Goal: Task Accomplishment & Management: Complete application form

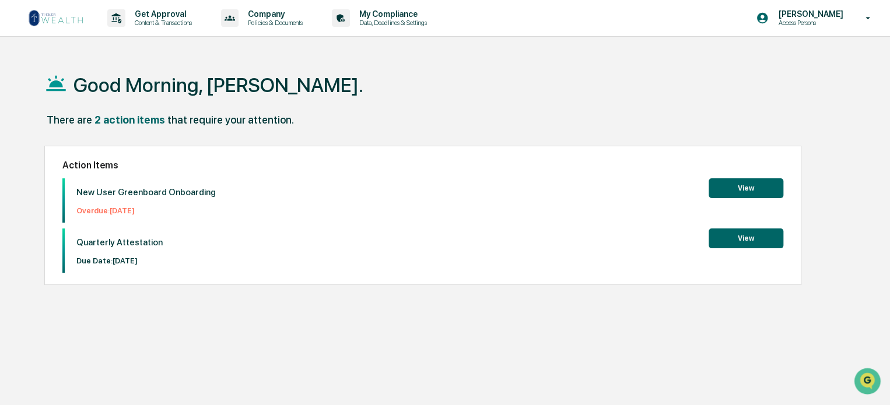
click at [748, 187] on button "View" at bounding box center [745, 188] width 75 height 20
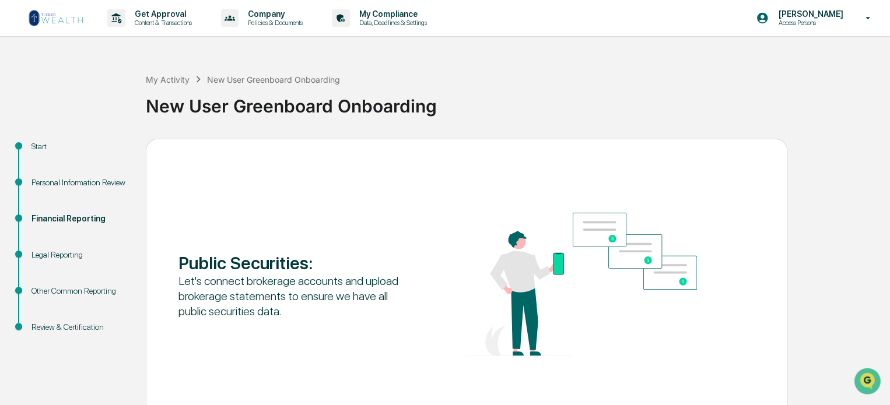
scroll to position [64, 0]
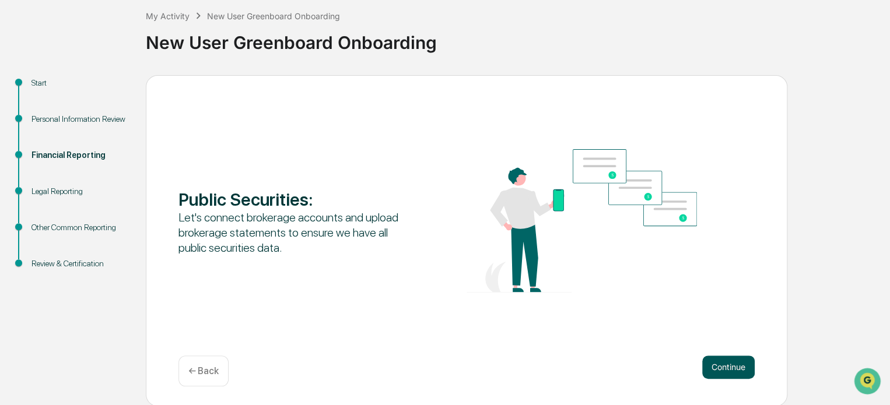
click at [734, 366] on button "Continue" at bounding box center [728, 367] width 52 height 23
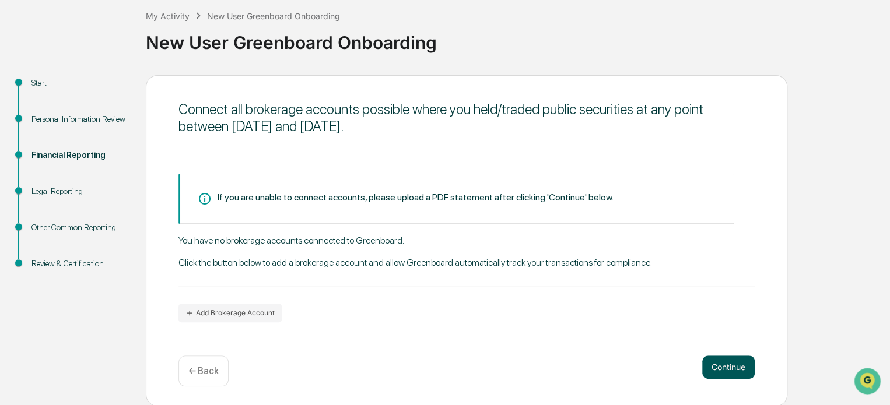
click at [714, 363] on button "Continue" at bounding box center [728, 367] width 52 height 23
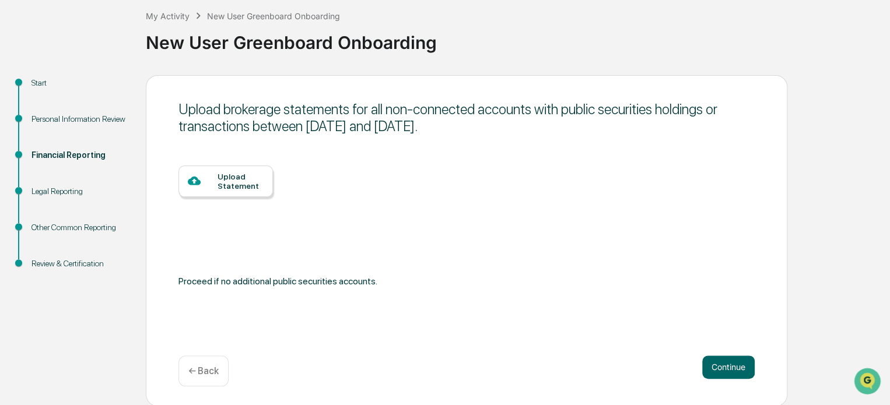
click at [219, 180] on div "Upload Statement" at bounding box center [240, 181] width 46 height 19
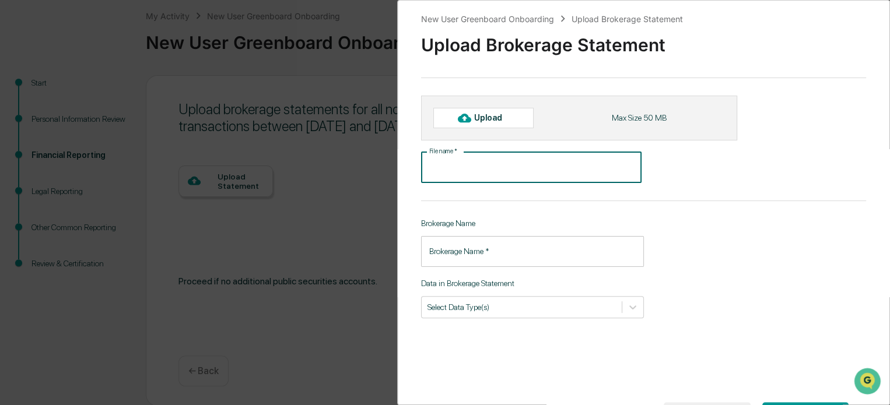
click at [526, 170] on input "File name   *" at bounding box center [531, 167] width 220 height 31
click at [490, 121] on div "Upload" at bounding box center [493, 117] width 38 height 9
type input "**********"
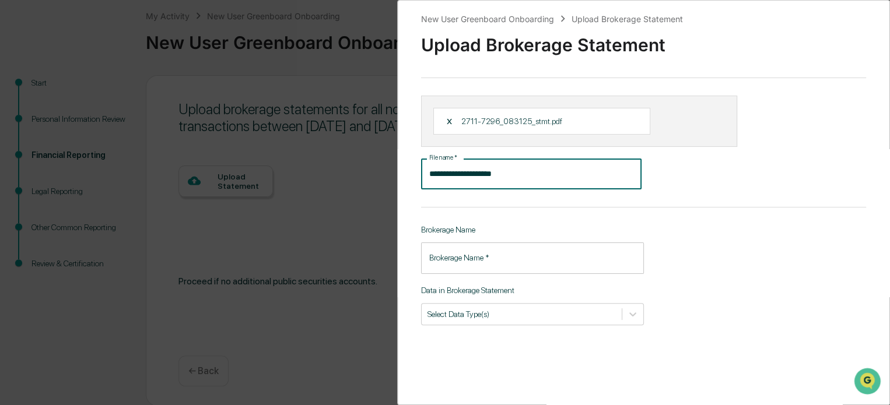
click at [565, 176] on input "**********" at bounding box center [531, 174] width 220 height 31
click at [446, 120] on div "X" at bounding box center [454, 121] width 16 height 10
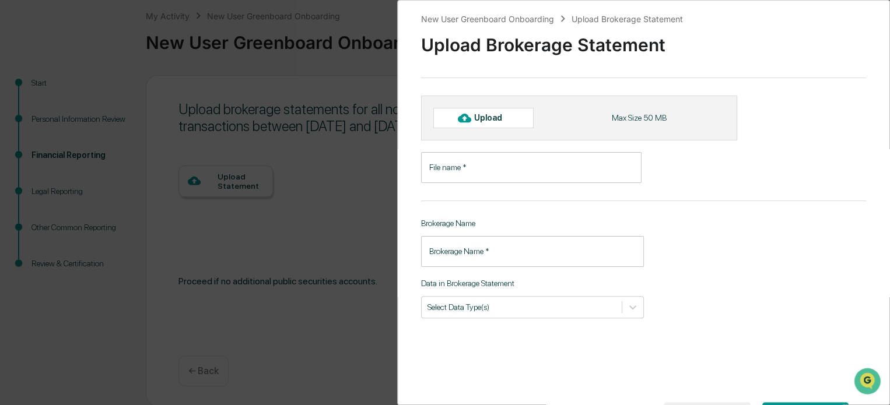
click at [483, 119] on div "Upload" at bounding box center [493, 117] width 38 height 9
type input "**********"
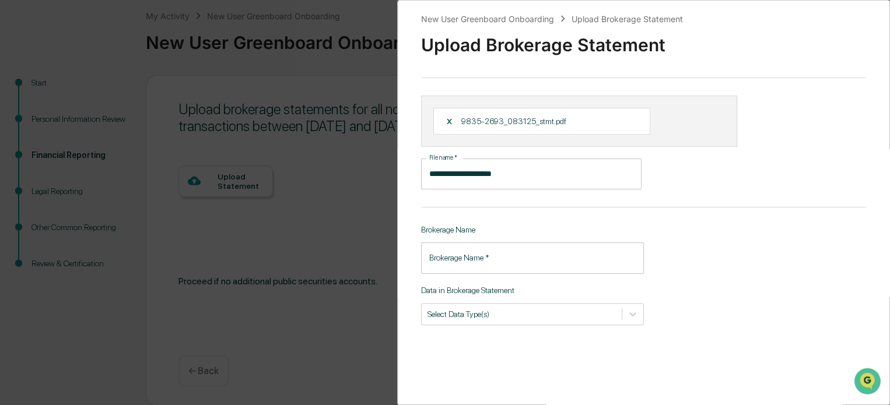
click at [541, 263] on input "Brokerage Name   *" at bounding box center [532, 257] width 223 height 31
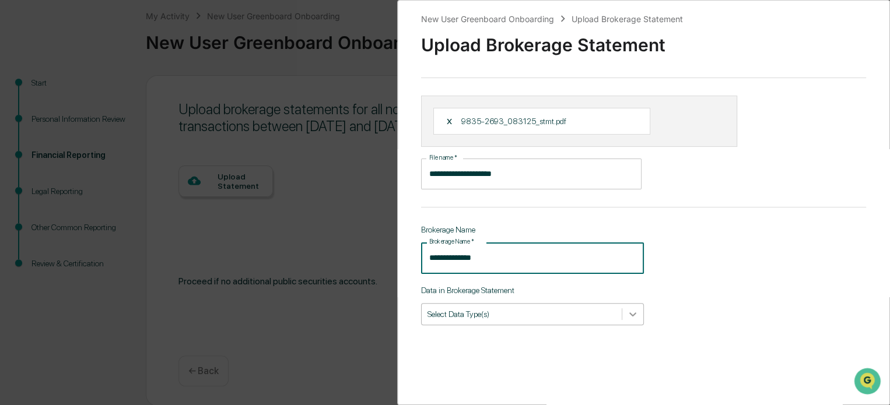
type input "**********"
click at [629, 316] on icon at bounding box center [632, 314] width 7 height 4
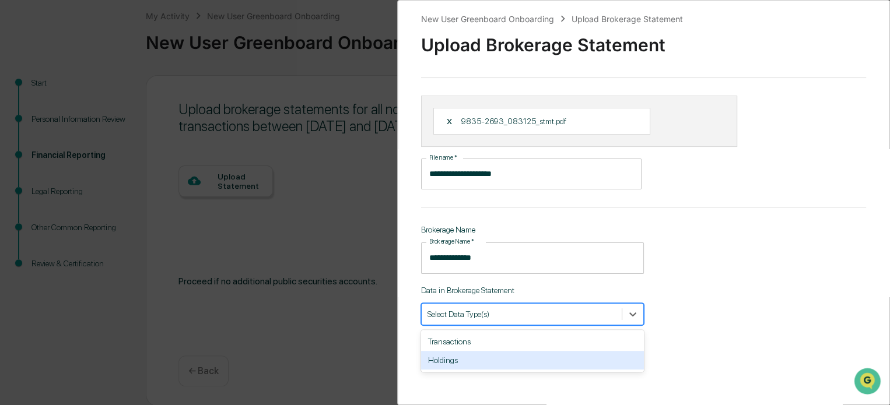
click at [574, 359] on div "Holdings" at bounding box center [532, 360] width 223 height 19
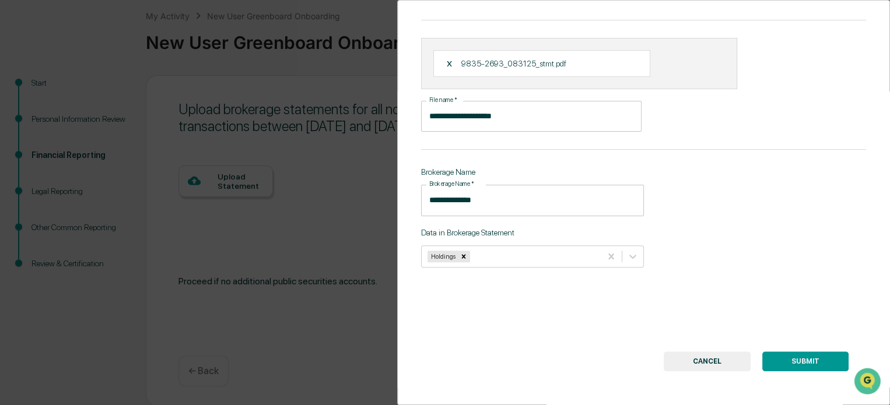
scroll to position [66, 0]
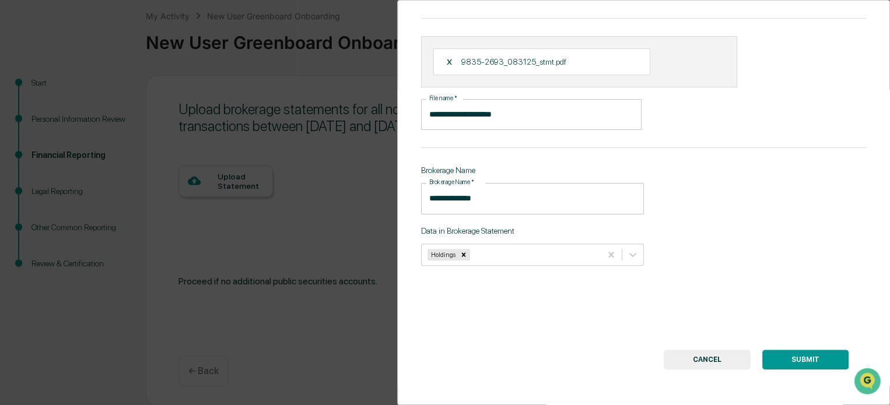
click at [808, 354] on button "SUBMIT" at bounding box center [805, 360] width 86 height 20
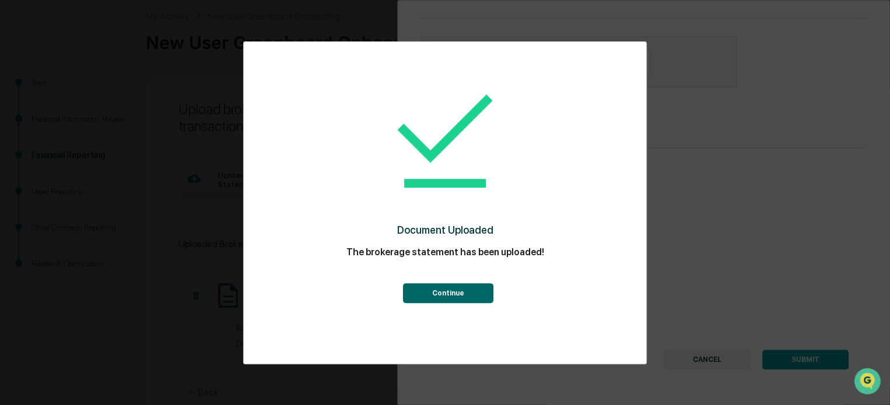
click at [450, 296] on button "Continue" at bounding box center [447, 293] width 90 height 20
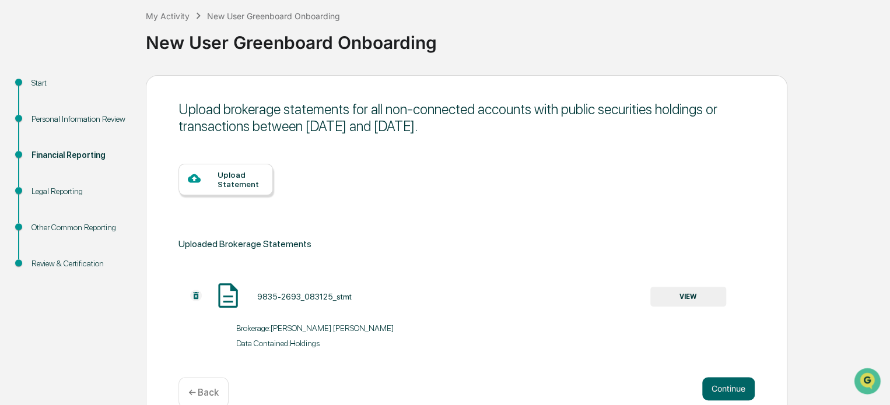
click at [246, 182] on div "Upload Statement" at bounding box center [240, 179] width 46 height 19
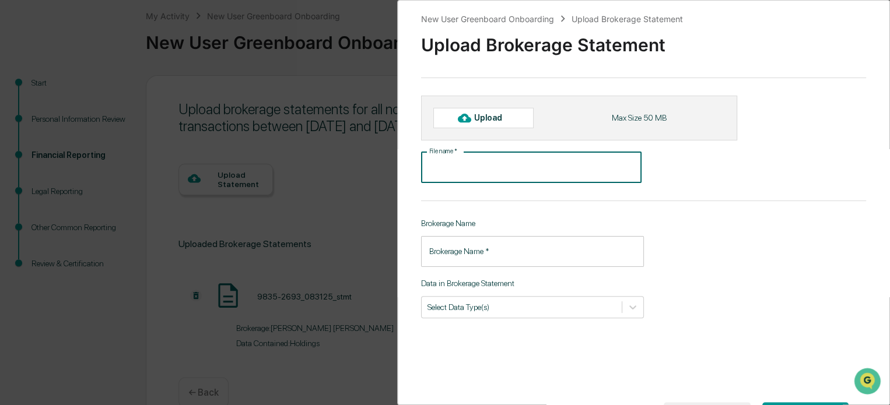
click at [490, 169] on input "File name   *" at bounding box center [531, 167] width 220 height 31
click at [470, 160] on input "File name   *" at bounding box center [531, 167] width 220 height 31
click at [466, 167] on input "File name   *" at bounding box center [531, 167] width 220 height 31
click at [493, 114] on div "Upload" at bounding box center [493, 117] width 38 height 9
type input "**********"
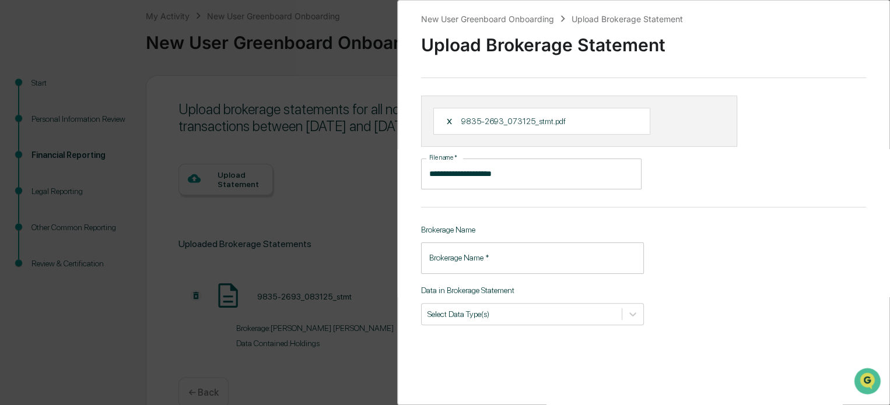
click at [506, 255] on input "Brokerage Name   *" at bounding box center [532, 257] width 223 height 31
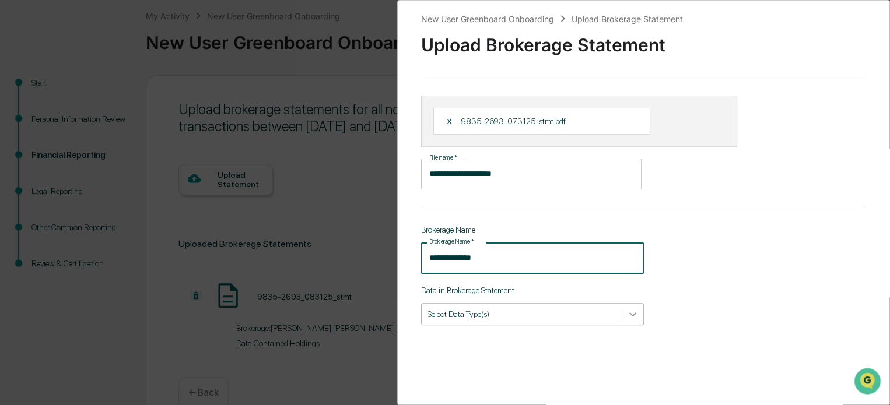
type input "**********"
click at [629, 317] on icon at bounding box center [633, 314] width 12 height 12
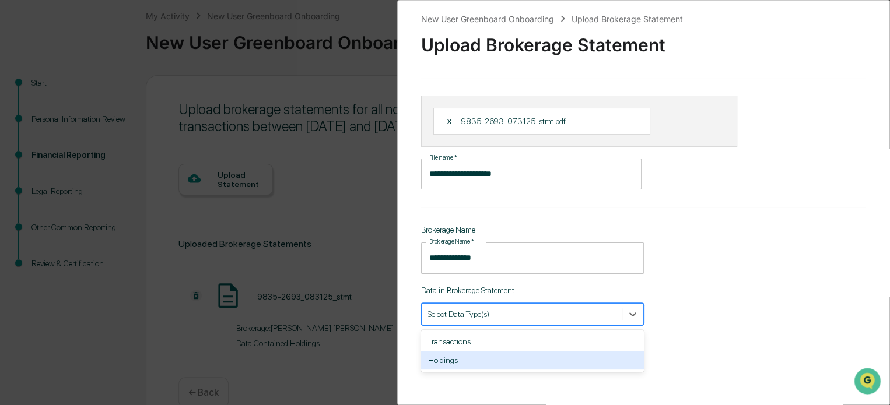
click at [571, 357] on div "Holdings" at bounding box center [532, 360] width 223 height 19
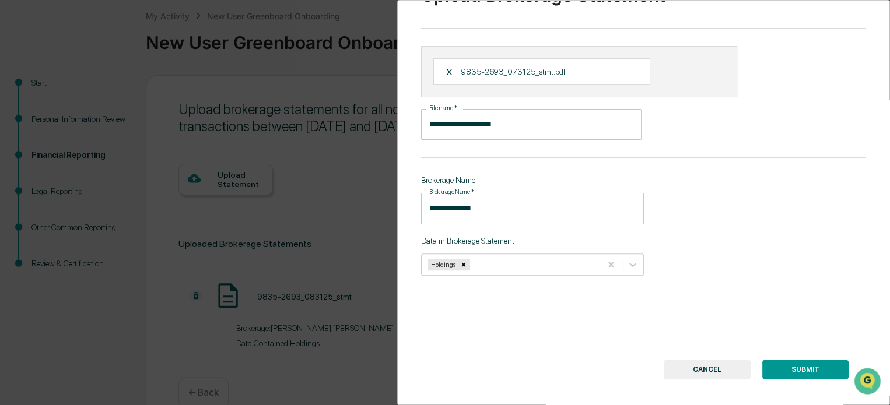
scroll to position [49, 0]
click at [809, 370] on button "SUBMIT" at bounding box center [805, 370] width 86 height 20
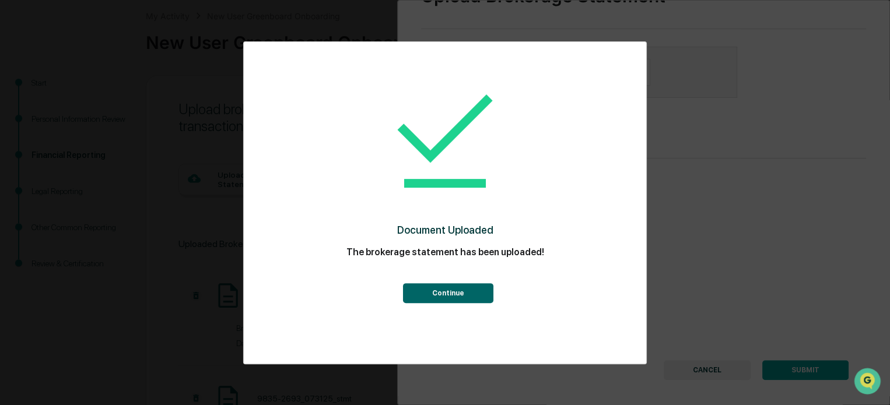
click at [472, 293] on button "Continue" at bounding box center [447, 293] width 90 height 20
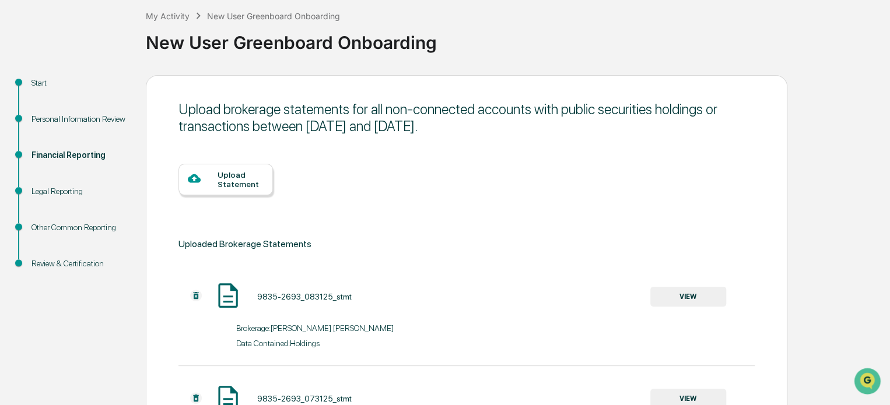
click at [238, 181] on div "Upload Statement" at bounding box center [240, 179] width 46 height 19
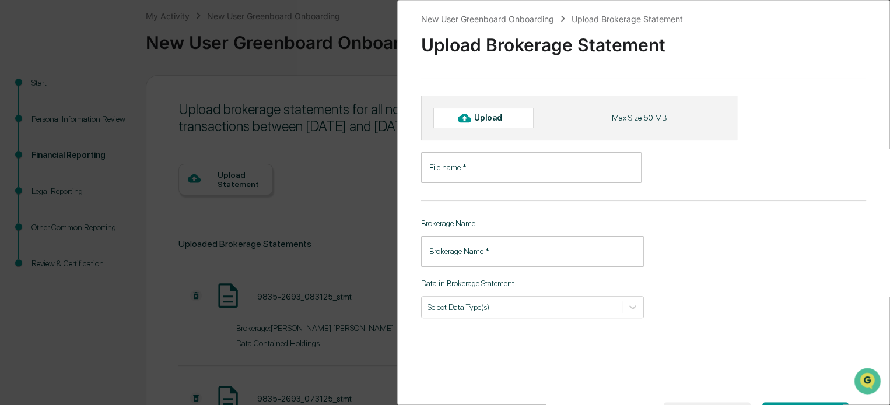
click at [506, 120] on div "Upload" at bounding box center [493, 117] width 38 height 9
type input "**********"
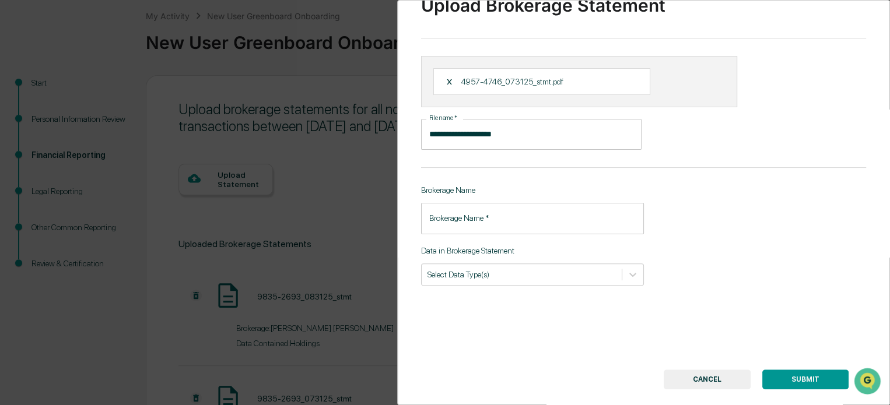
scroll to position [41, 0]
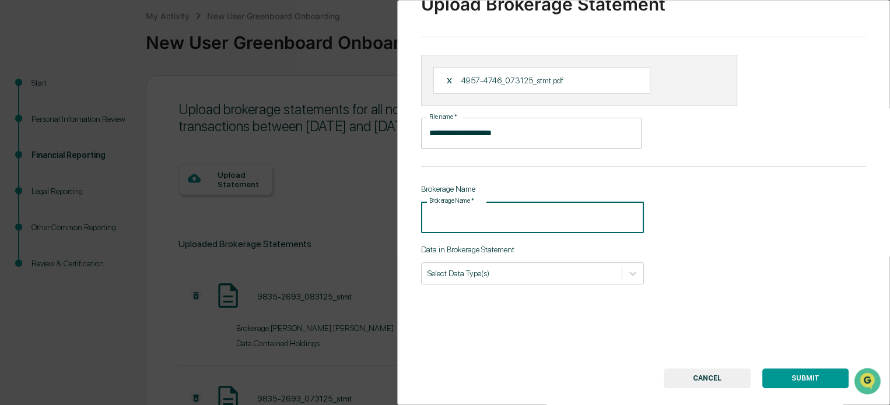
click at [558, 218] on input "Brokerage Name   *" at bounding box center [532, 217] width 223 height 31
type input "**********"
click at [629, 274] on icon at bounding box center [632, 274] width 7 height 4
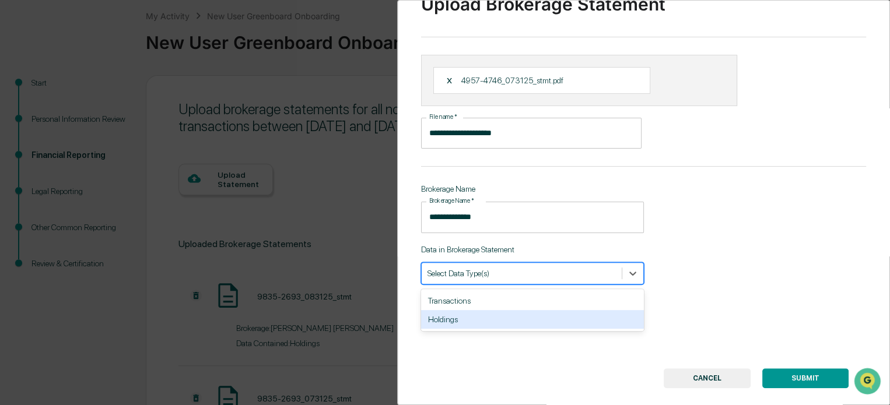
drag, startPoint x: 580, startPoint y: 324, endPoint x: 632, endPoint y: 340, distance: 54.4
click at [580, 325] on div "Holdings" at bounding box center [532, 319] width 223 height 19
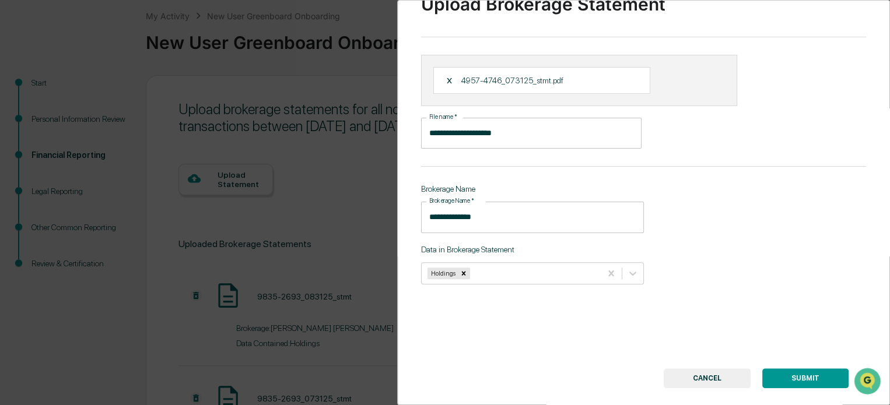
click at [811, 376] on button "SUBMIT" at bounding box center [805, 378] width 86 height 20
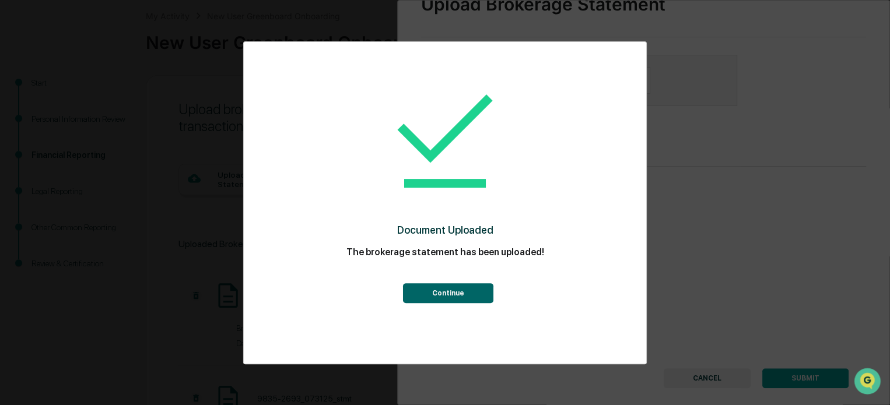
click at [471, 293] on button "Continue" at bounding box center [447, 293] width 90 height 20
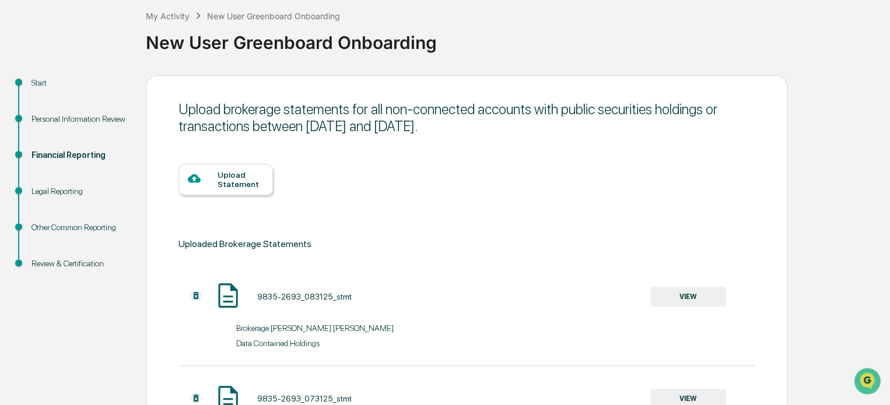
click at [244, 180] on div "Upload Statement" at bounding box center [240, 179] width 46 height 19
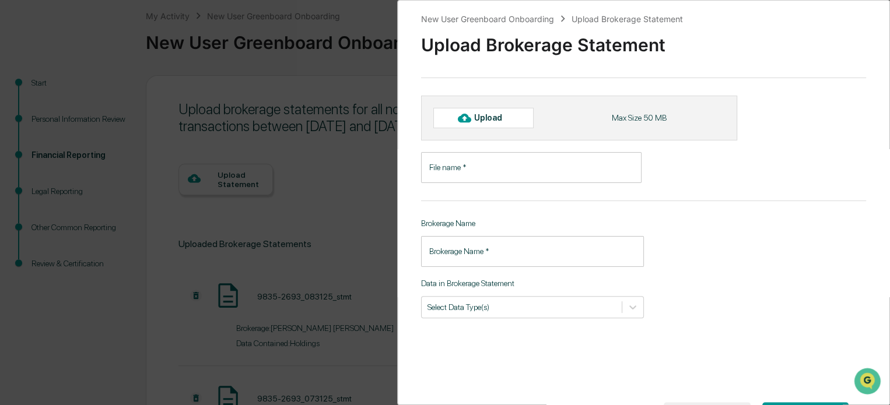
click at [508, 121] on div "Upload" at bounding box center [493, 117] width 38 height 9
type input "**********"
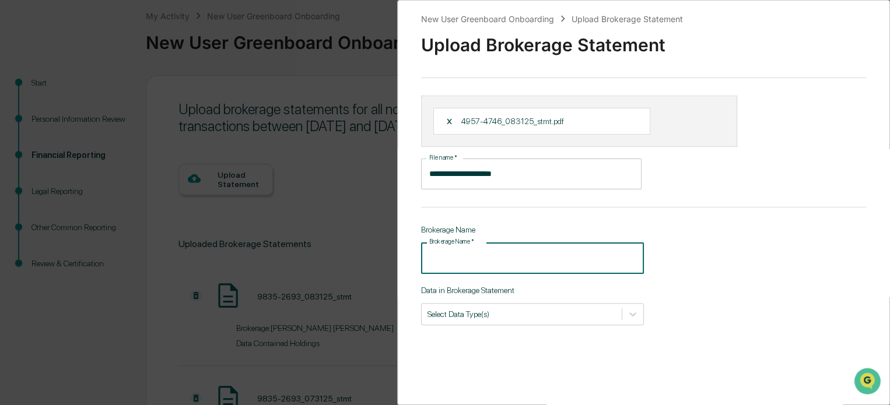
click at [598, 258] on input "Brokerage Name   *" at bounding box center [532, 257] width 223 height 31
type input "**********"
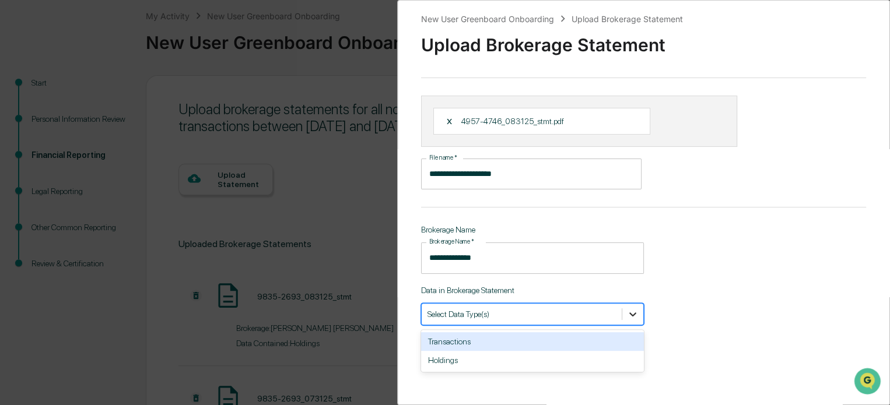
click at [627, 312] on icon at bounding box center [633, 314] width 12 height 12
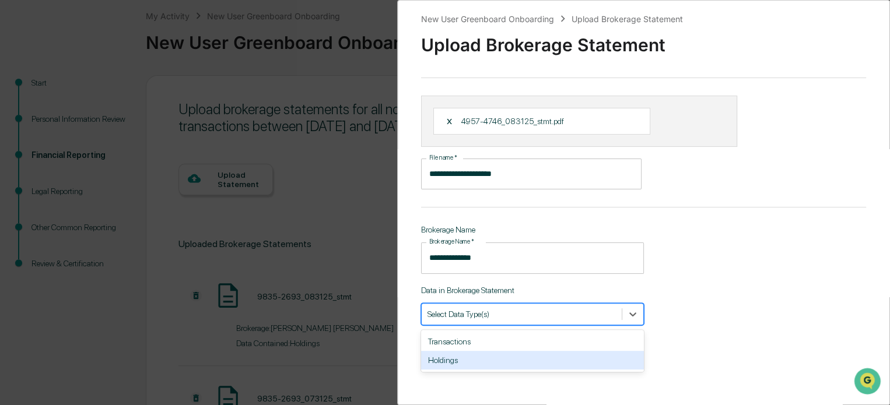
click at [581, 366] on div "Holdings" at bounding box center [532, 360] width 223 height 19
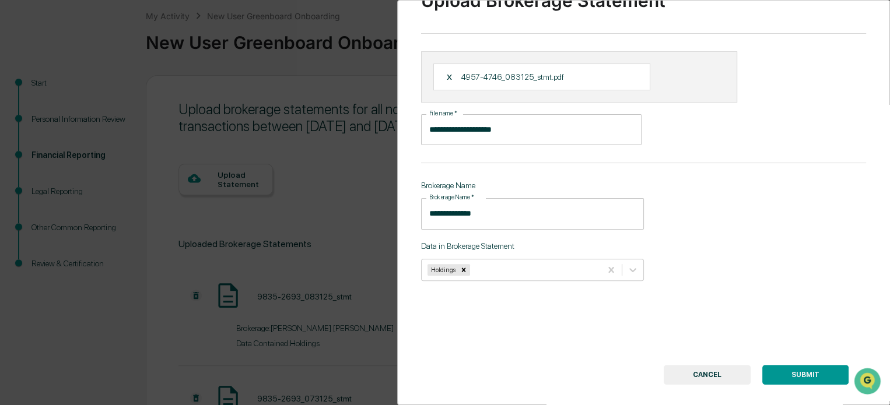
scroll to position [66, 0]
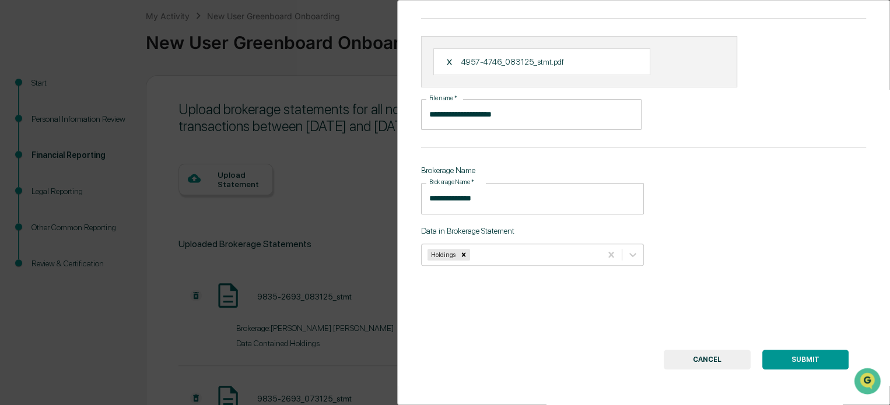
click at [814, 352] on button "SUBMIT" at bounding box center [805, 360] width 86 height 20
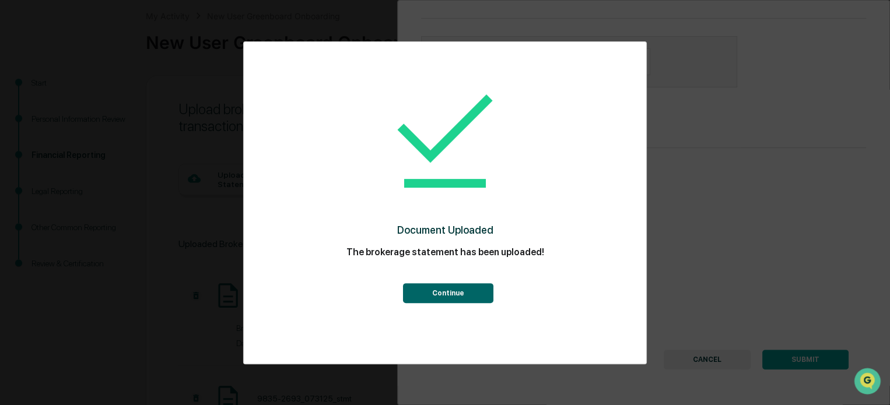
click at [472, 293] on button "Continue" at bounding box center [447, 293] width 90 height 20
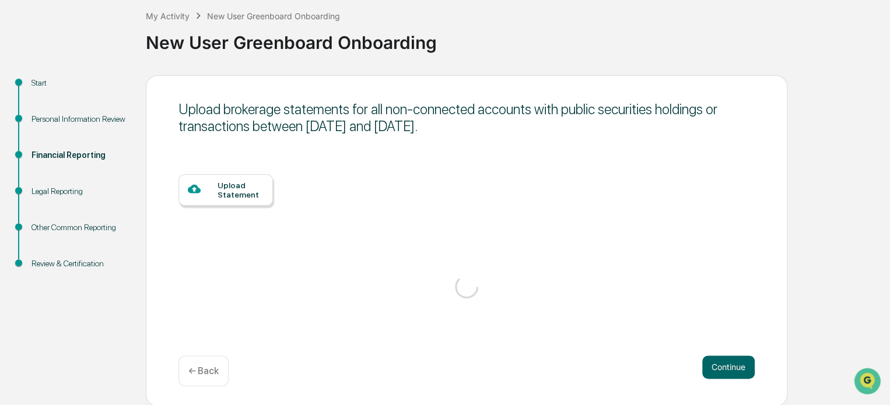
scroll to position [59, 0]
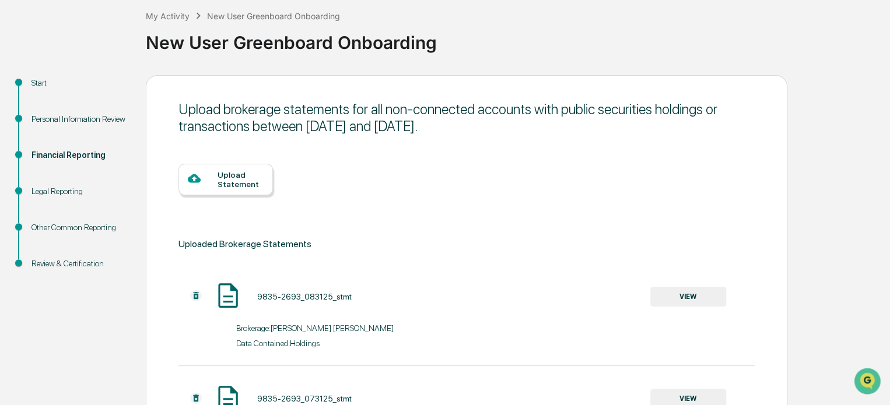
click at [235, 177] on div "Upload Statement" at bounding box center [240, 179] width 46 height 19
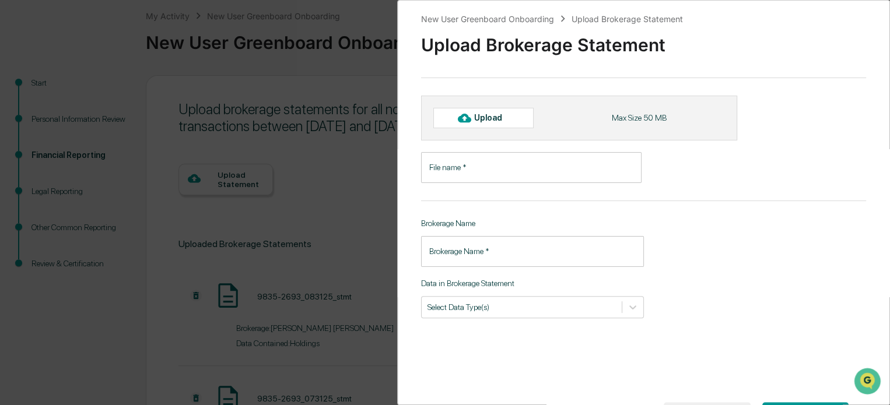
click at [485, 170] on input "File name   *" at bounding box center [531, 167] width 220 height 31
click at [494, 119] on div "Upload" at bounding box center [493, 117] width 38 height 9
type input "**********"
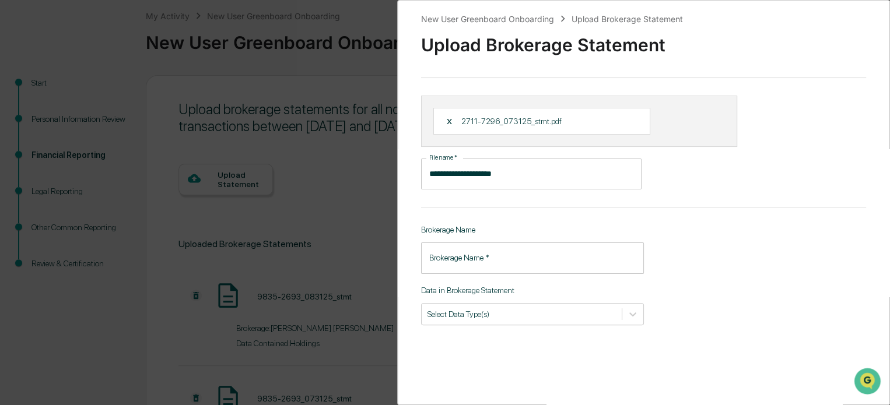
click at [547, 260] on input "Brokerage Name   *" at bounding box center [532, 257] width 223 height 31
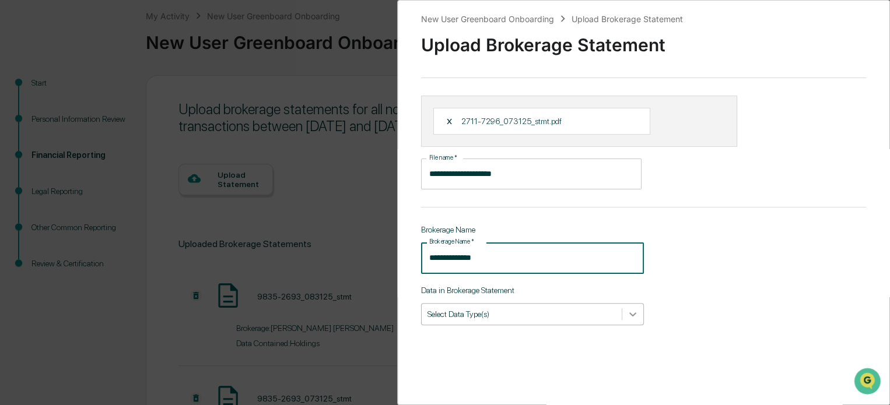
type input "**********"
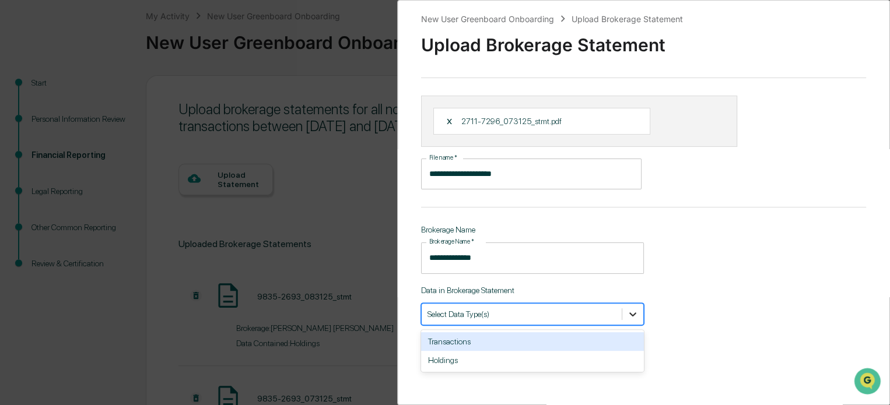
click at [629, 317] on icon at bounding box center [632, 314] width 7 height 4
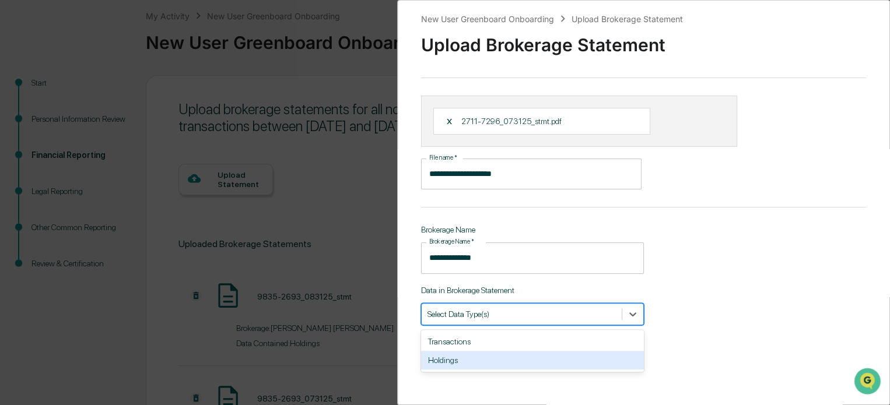
drag, startPoint x: 581, startPoint y: 361, endPoint x: 611, endPoint y: 362, distance: 29.8
click at [581, 361] on div "Holdings" at bounding box center [532, 360] width 223 height 19
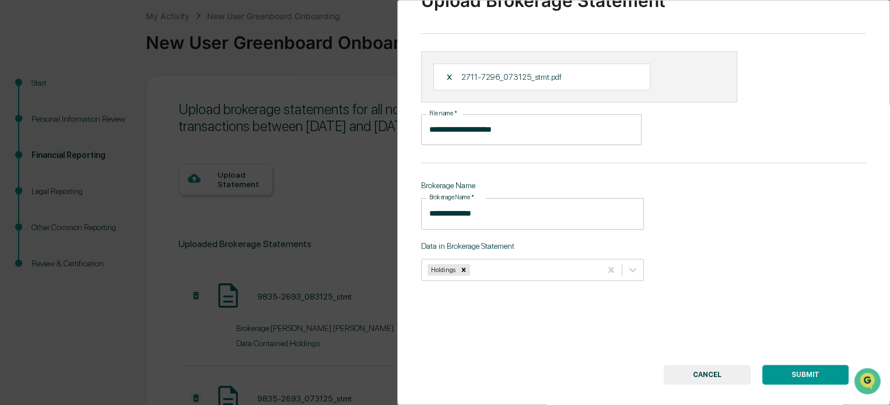
scroll to position [49, 0]
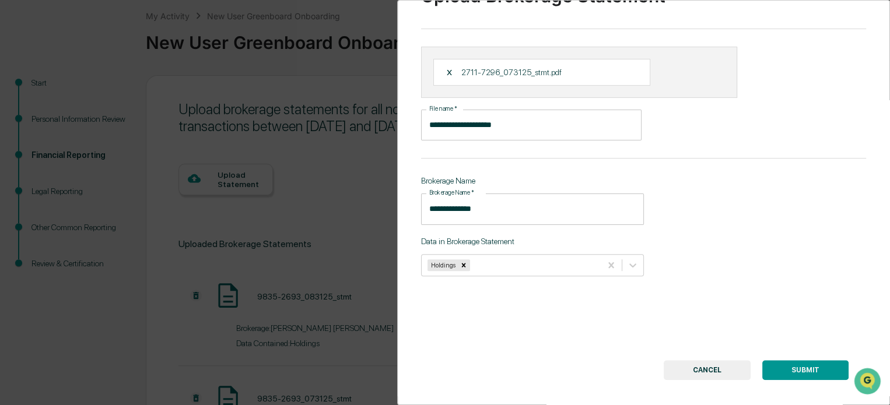
click at [793, 368] on button "SUBMIT" at bounding box center [805, 370] width 86 height 20
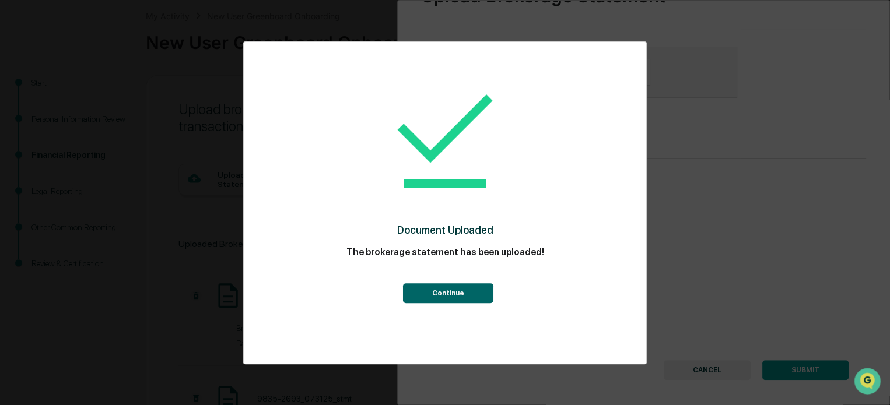
click at [457, 294] on button "Continue" at bounding box center [447, 293] width 90 height 20
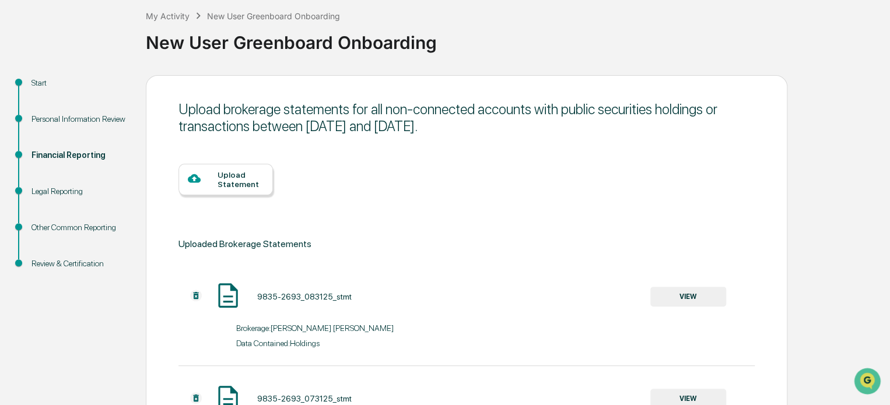
click at [237, 179] on div "Upload Statement" at bounding box center [240, 179] width 46 height 19
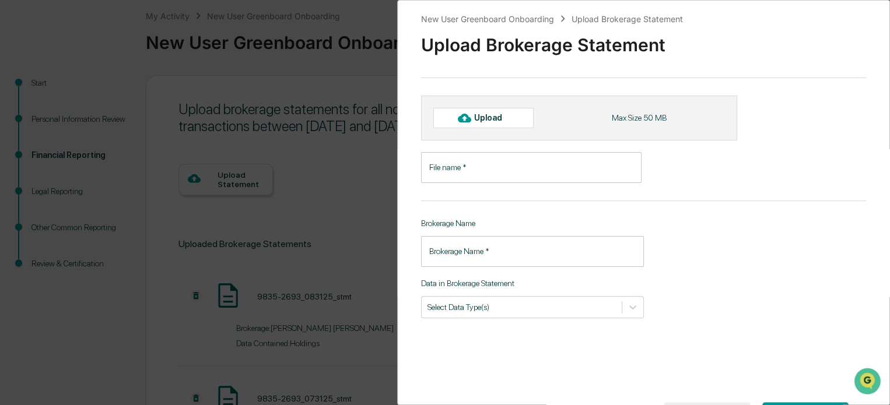
click at [485, 164] on input "File name   *" at bounding box center [531, 167] width 220 height 31
click at [495, 118] on div "Upload" at bounding box center [493, 117] width 38 height 9
type input "**********"
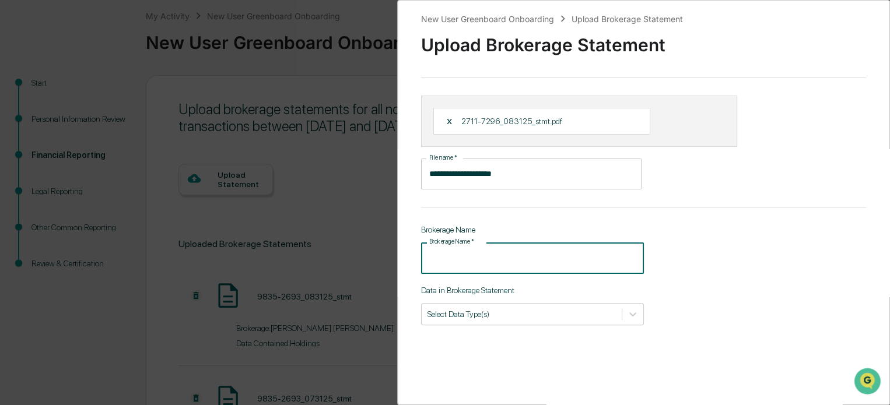
click at [550, 258] on input "Brokerage Name   *" at bounding box center [532, 257] width 223 height 31
type input "**********"
click at [629, 315] on icon at bounding box center [632, 314] width 7 height 4
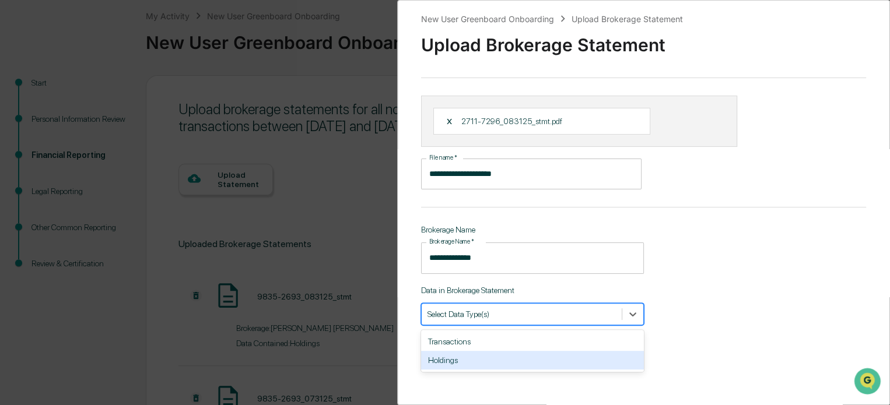
click at [577, 358] on div "Holdings" at bounding box center [532, 360] width 223 height 19
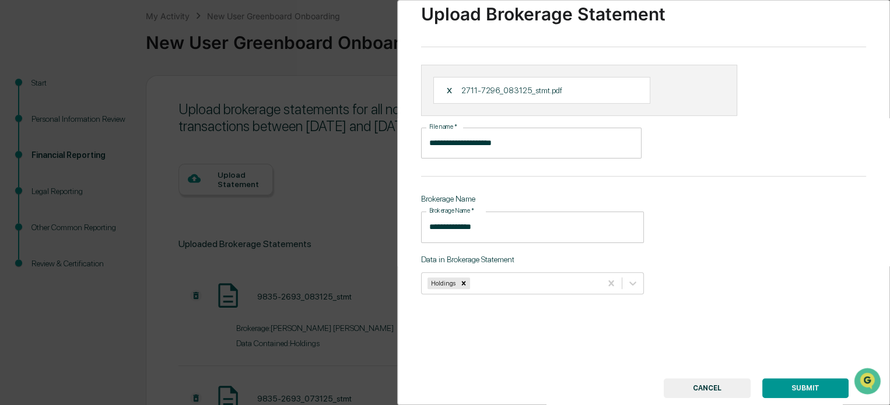
scroll to position [66, 0]
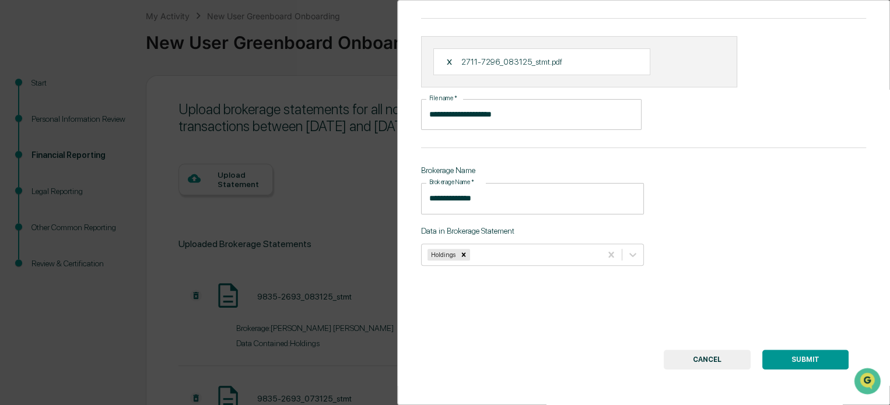
click at [805, 353] on button "SUBMIT" at bounding box center [805, 360] width 86 height 20
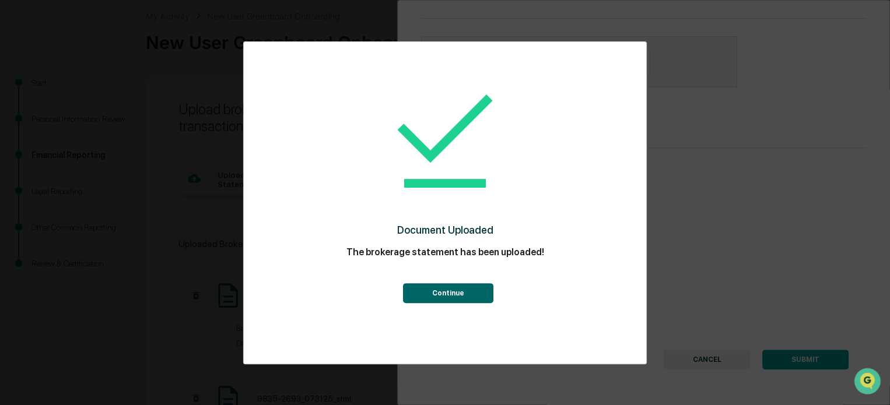
drag, startPoint x: 431, startPoint y: 293, endPoint x: 416, endPoint y: 290, distance: 15.4
click at [431, 293] on button "Continue" at bounding box center [447, 293] width 90 height 20
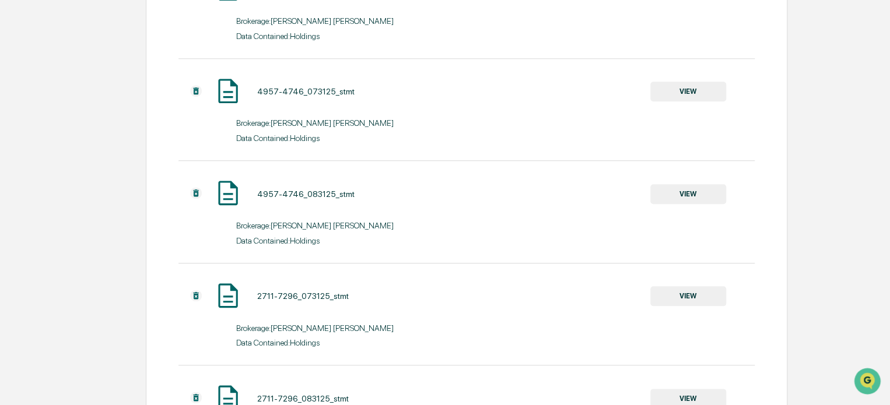
scroll to position [604, 0]
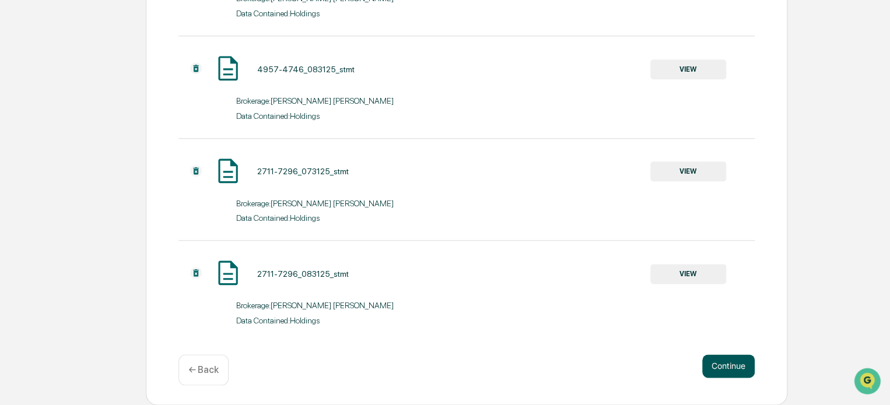
click at [729, 363] on button "Continue" at bounding box center [728, 365] width 52 height 23
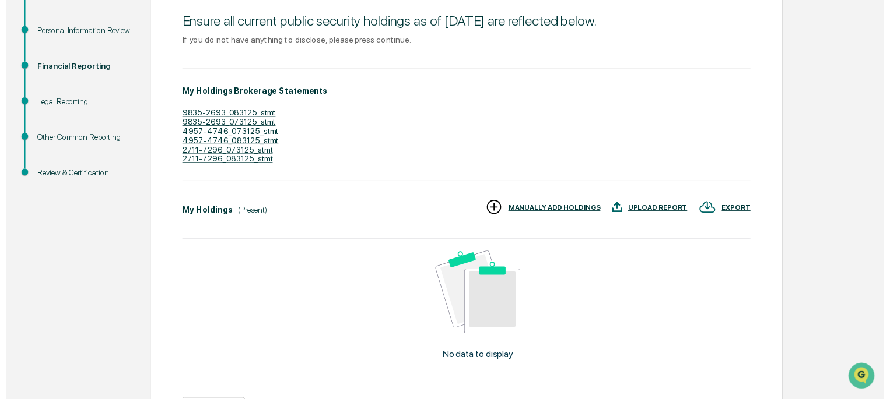
scroll to position [237, 0]
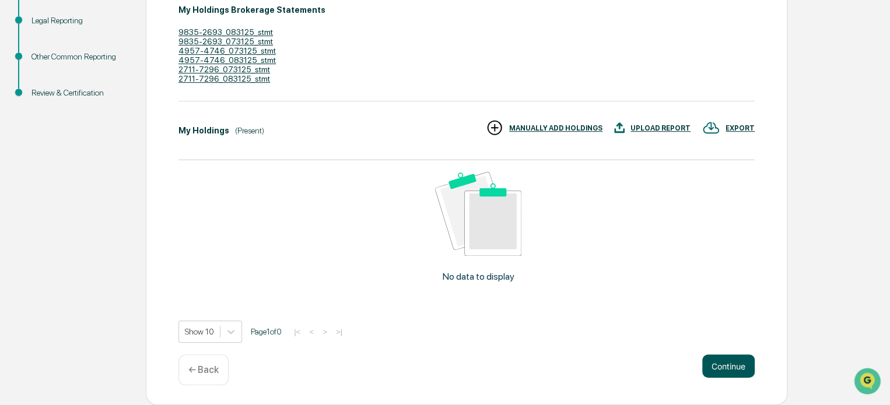
click at [730, 366] on button "Continue" at bounding box center [728, 365] width 52 height 23
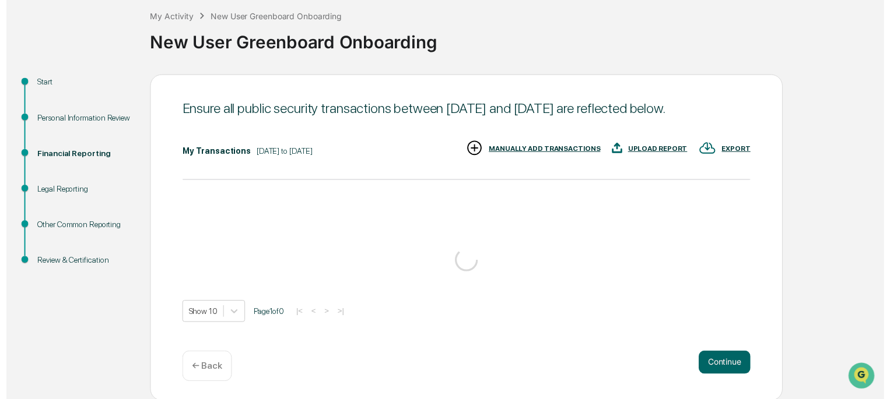
scroll to position [68, 0]
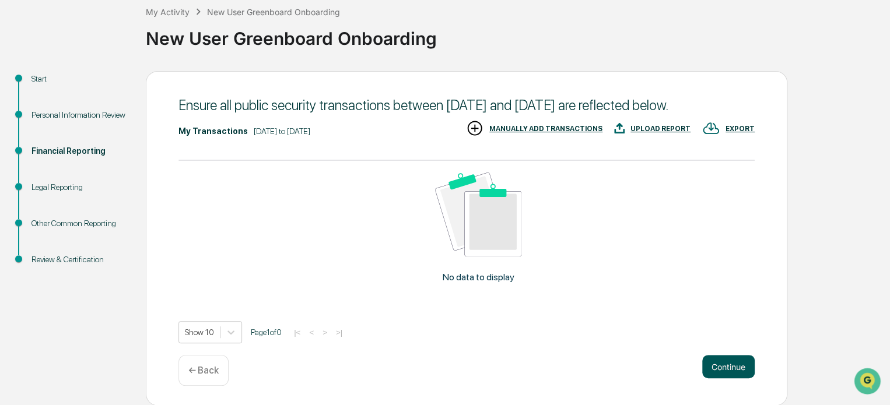
click at [732, 367] on button "Continue" at bounding box center [728, 366] width 52 height 23
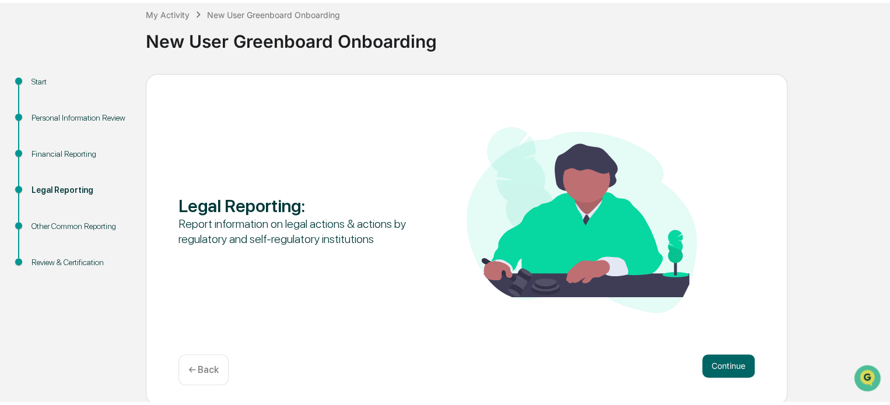
scroll to position [64, 0]
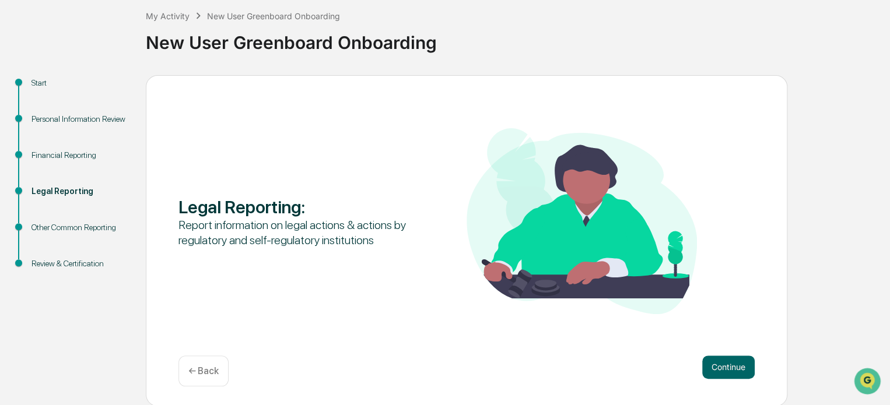
click at [732, 367] on button "Continue" at bounding box center [728, 367] width 52 height 23
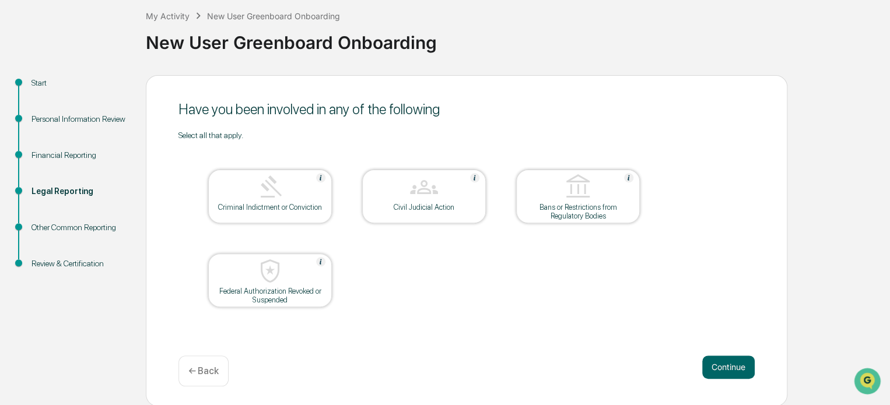
click at [732, 367] on button "Continue" at bounding box center [728, 367] width 52 height 23
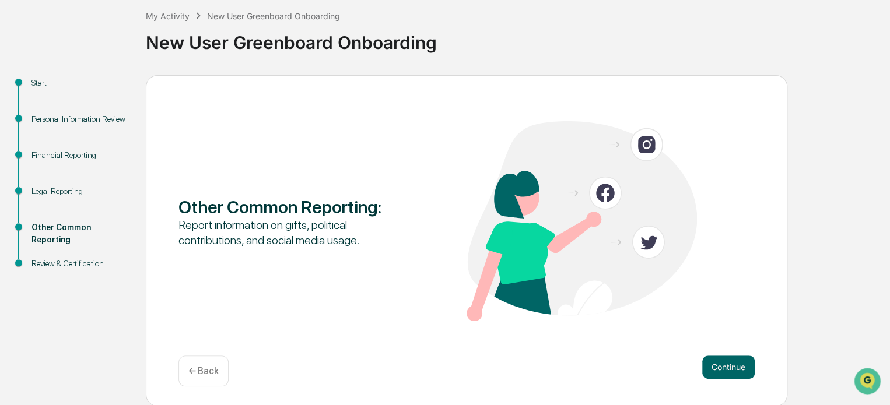
click at [732, 367] on button "Continue" at bounding box center [728, 367] width 52 height 23
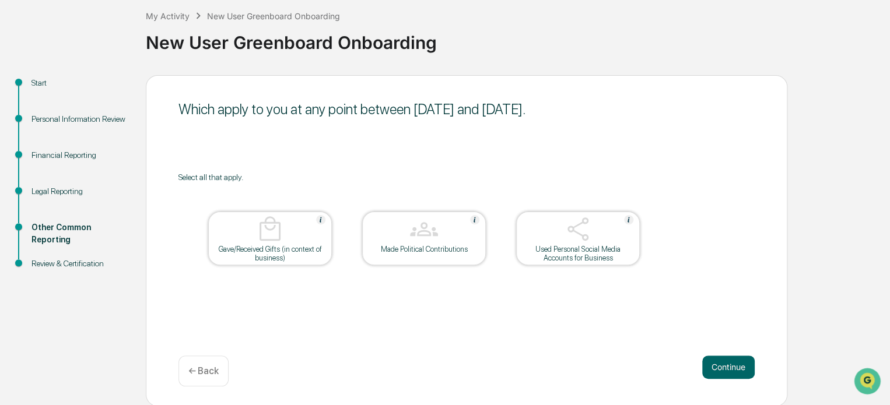
click at [732, 367] on button "Continue" at bounding box center [728, 367] width 52 height 23
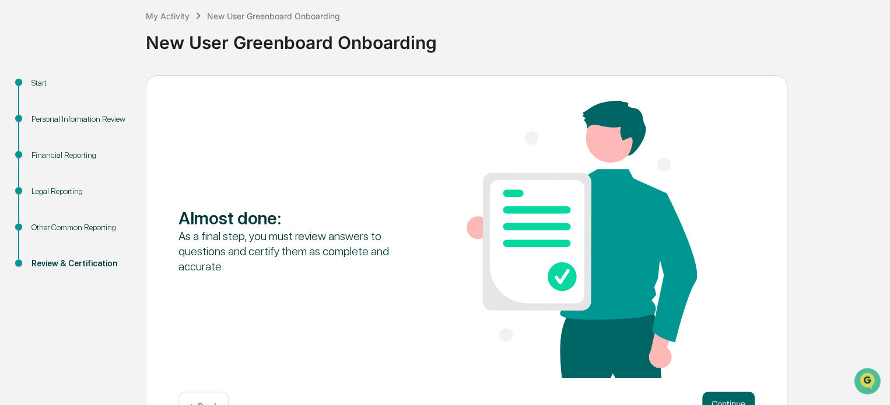
click at [739, 400] on button "Continue" at bounding box center [728, 403] width 52 height 23
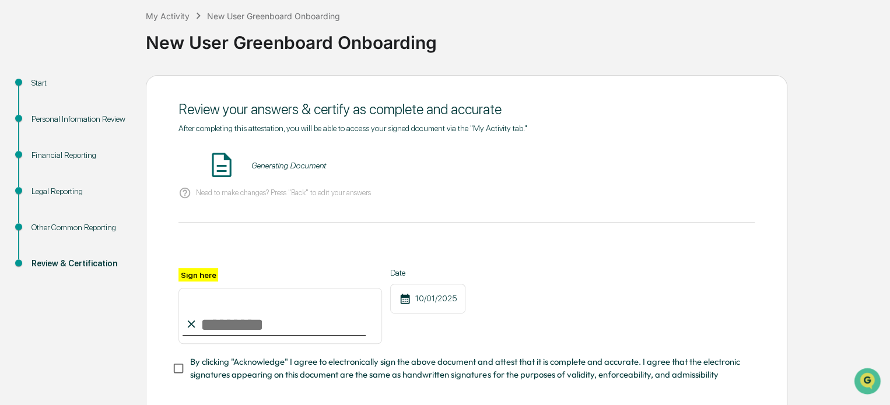
click at [282, 333] on input "Sign here" at bounding box center [279, 316] width 203 height 56
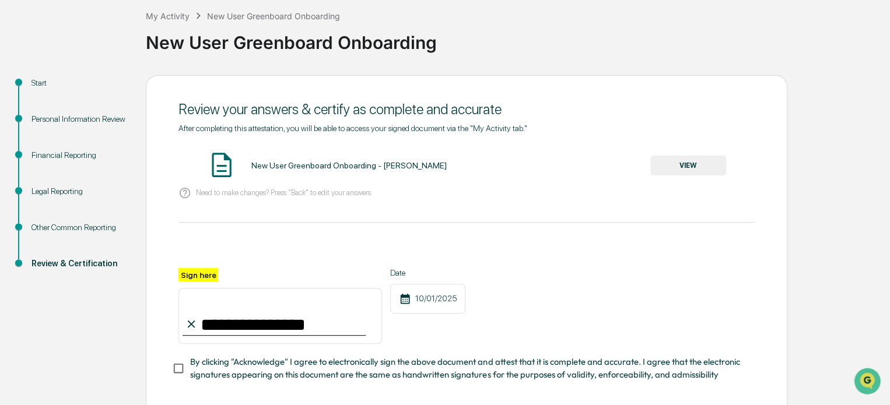
type input "**********"
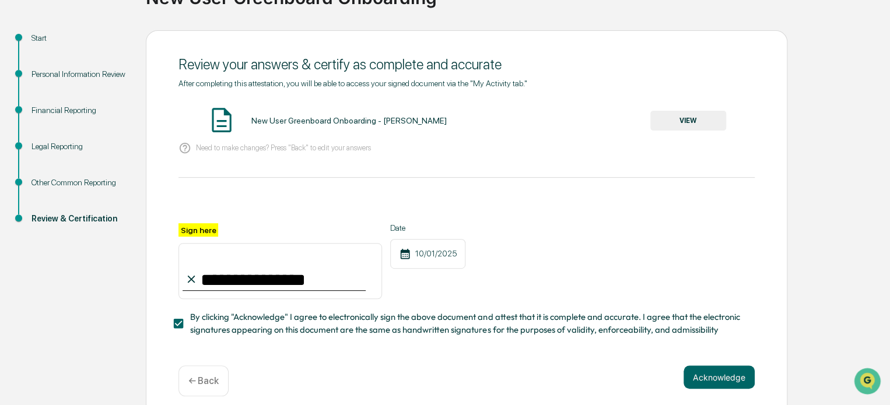
scroll to position [124, 0]
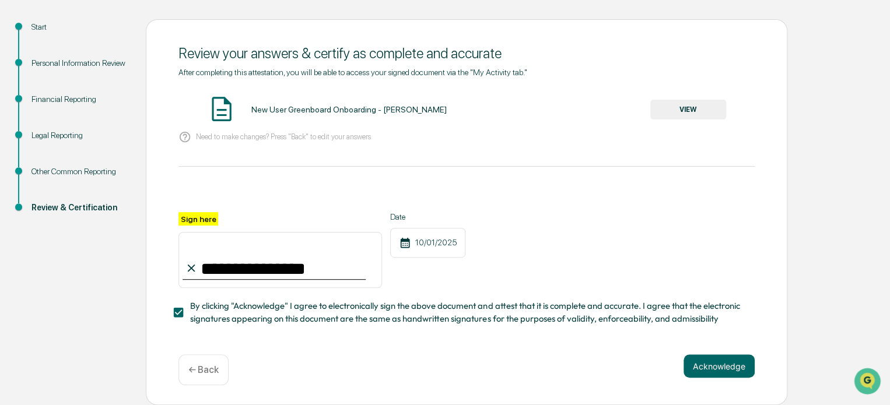
click at [739, 365] on button "Acknowledge" at bounding box center [718, 365] width 71 height 23
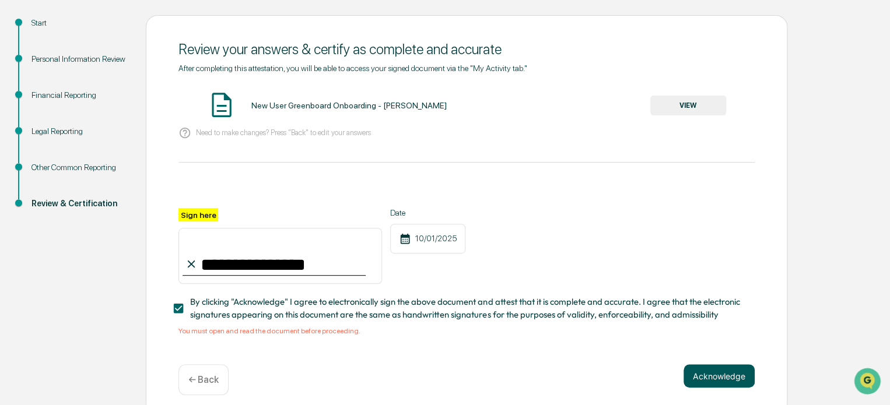
click at [737, 384] on button "Acknowledge" at bounding box center [718, 375] width 71 height 23
click at [690, 106] on button "VIEW" at bounding box center [688, 106] width 76 height 20
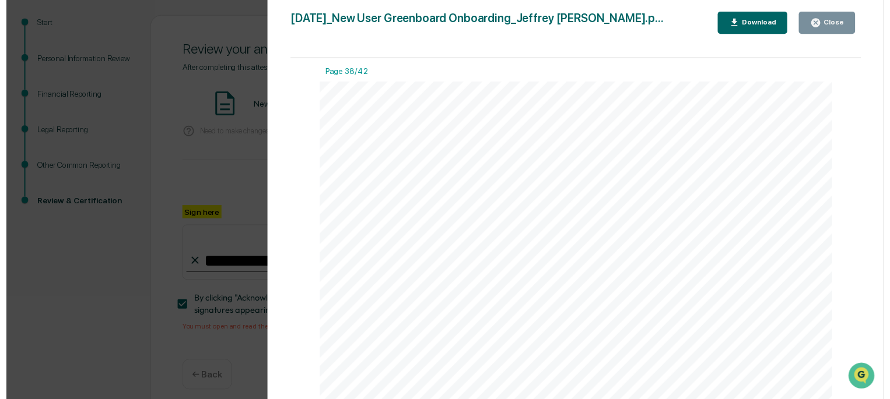
scroll to position [138, 0]
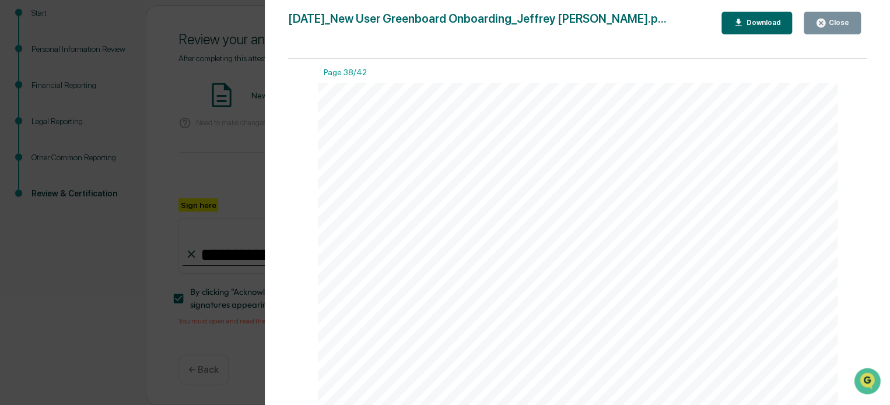
click at [832, 24] on div "Close" at bounding box center [837, 23] width 23 height 8
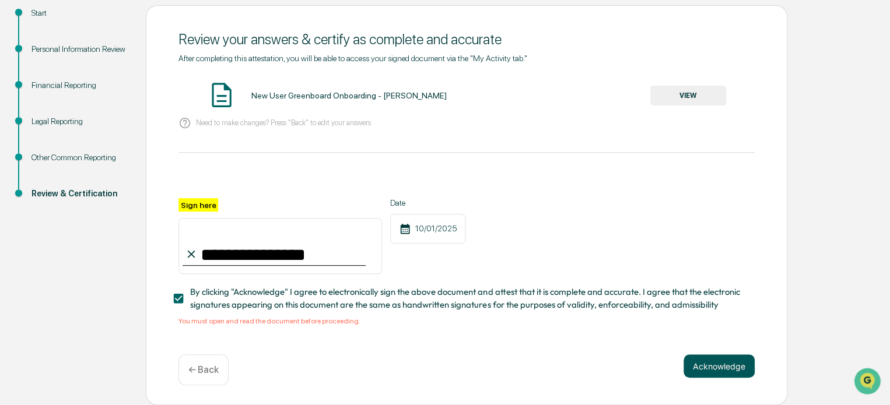
click at [705, 365] on button "Acknowledge" at bounding box center [718, 365] width 71 height 23
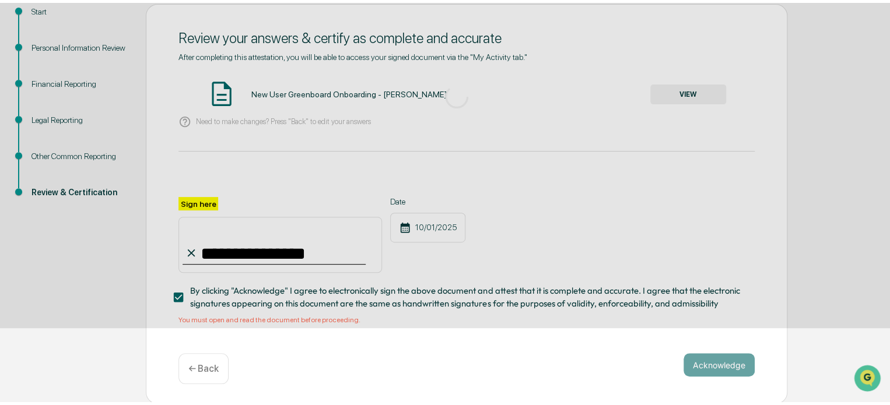
scroll to position [64, 0]
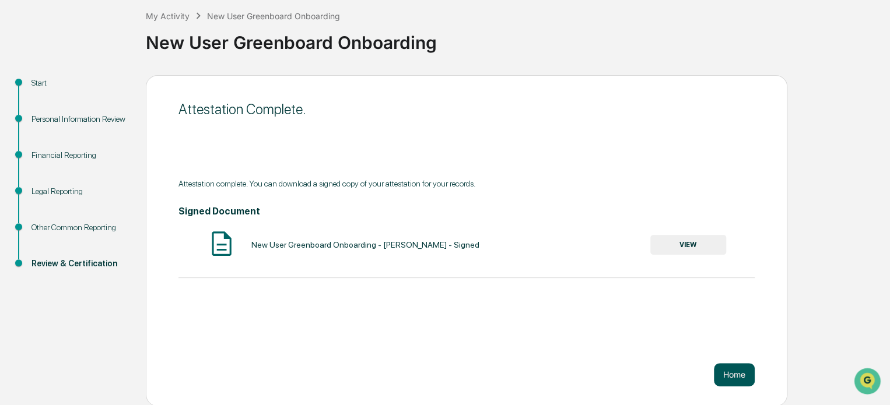
click at [731, 375] on button "Home" at bounding box center [733, 374] width 41 height 23
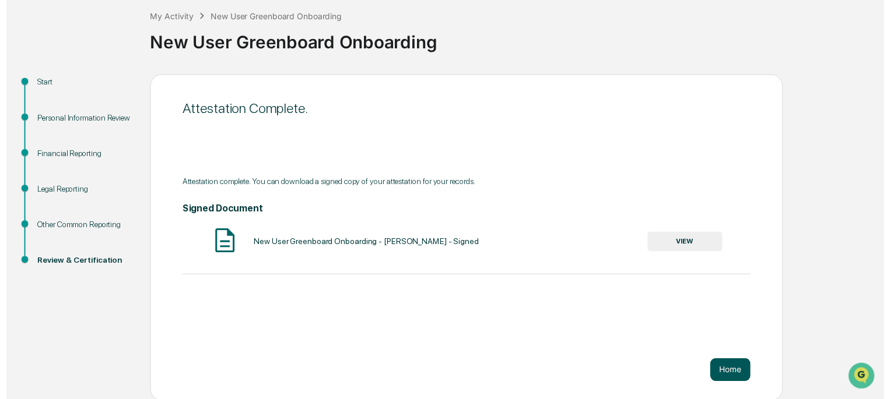
scroll to position [55, 0]
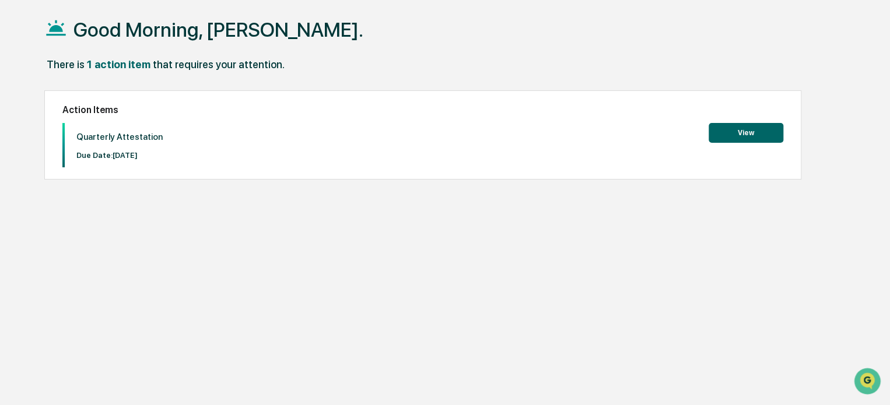
click at [751, 133] on button "View" at bounding box center [745, 133] width 75 height 20
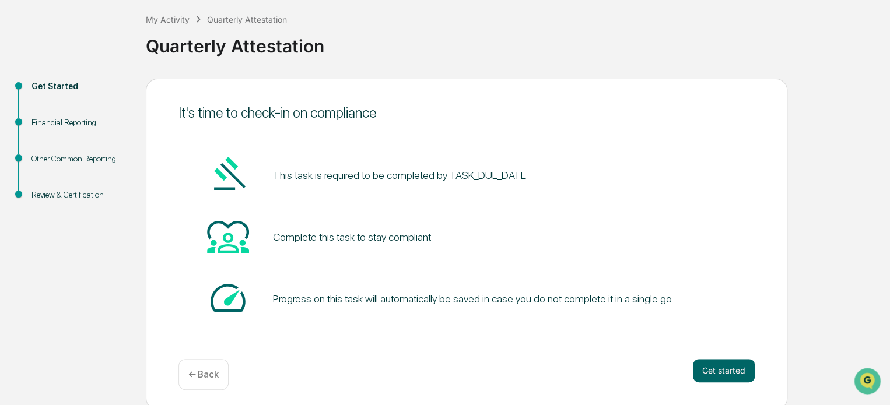
scroll to position [64, 0]
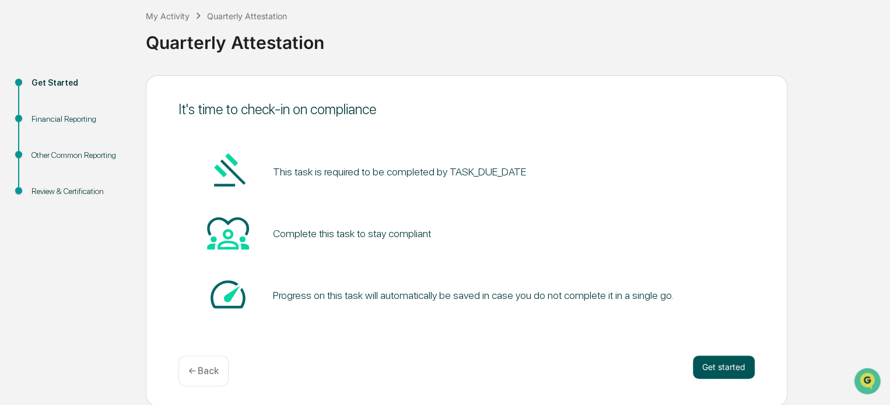
click at [736, 364] on button "Get started" at bounding box center [723, 367] width 62 height 23
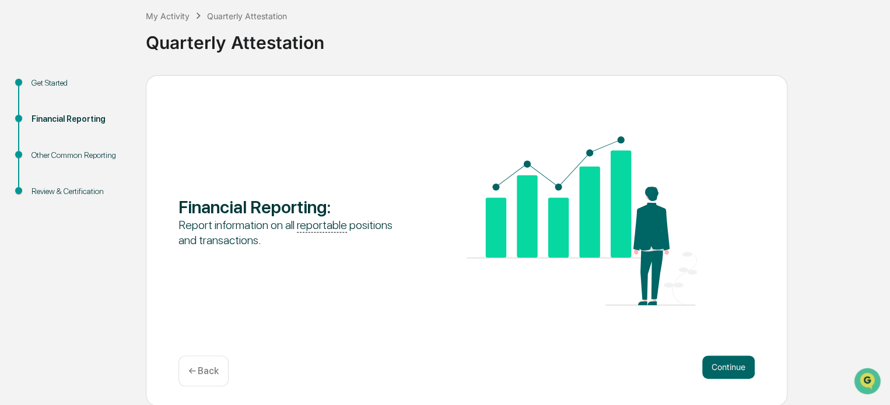
click at [736, 364] on button "Continue" at bounding box center [728, 367] width 52 height 23
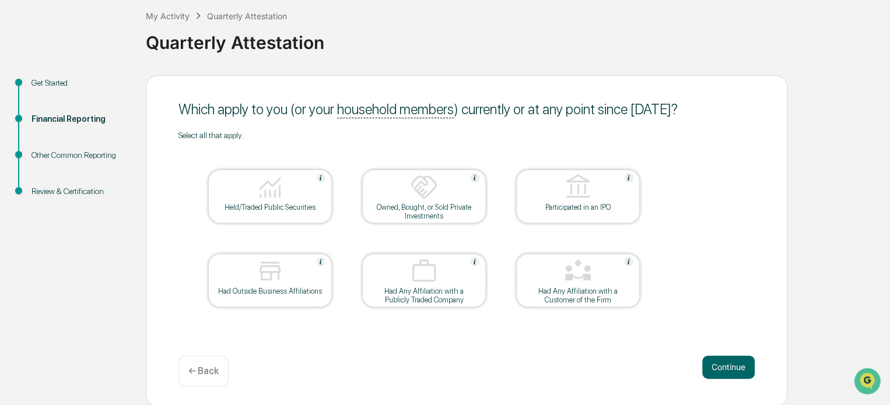
scroll to position [55, 0]
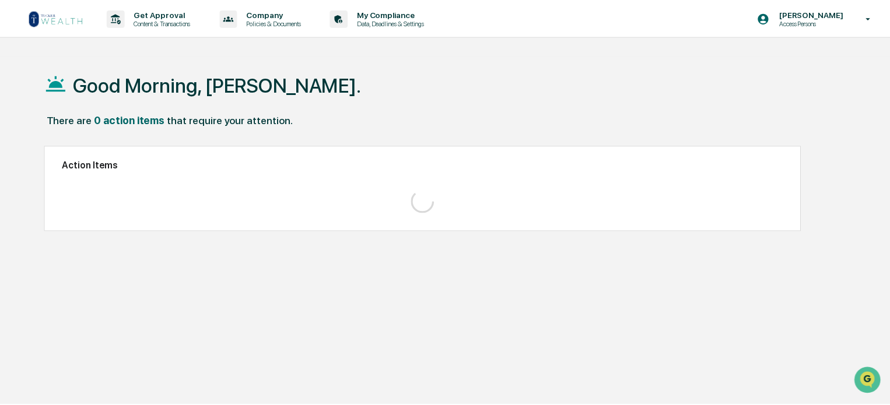
scroll to position [55, 0]
